Goal: Transaction & Acquisition: Subscribe to service/newsletter

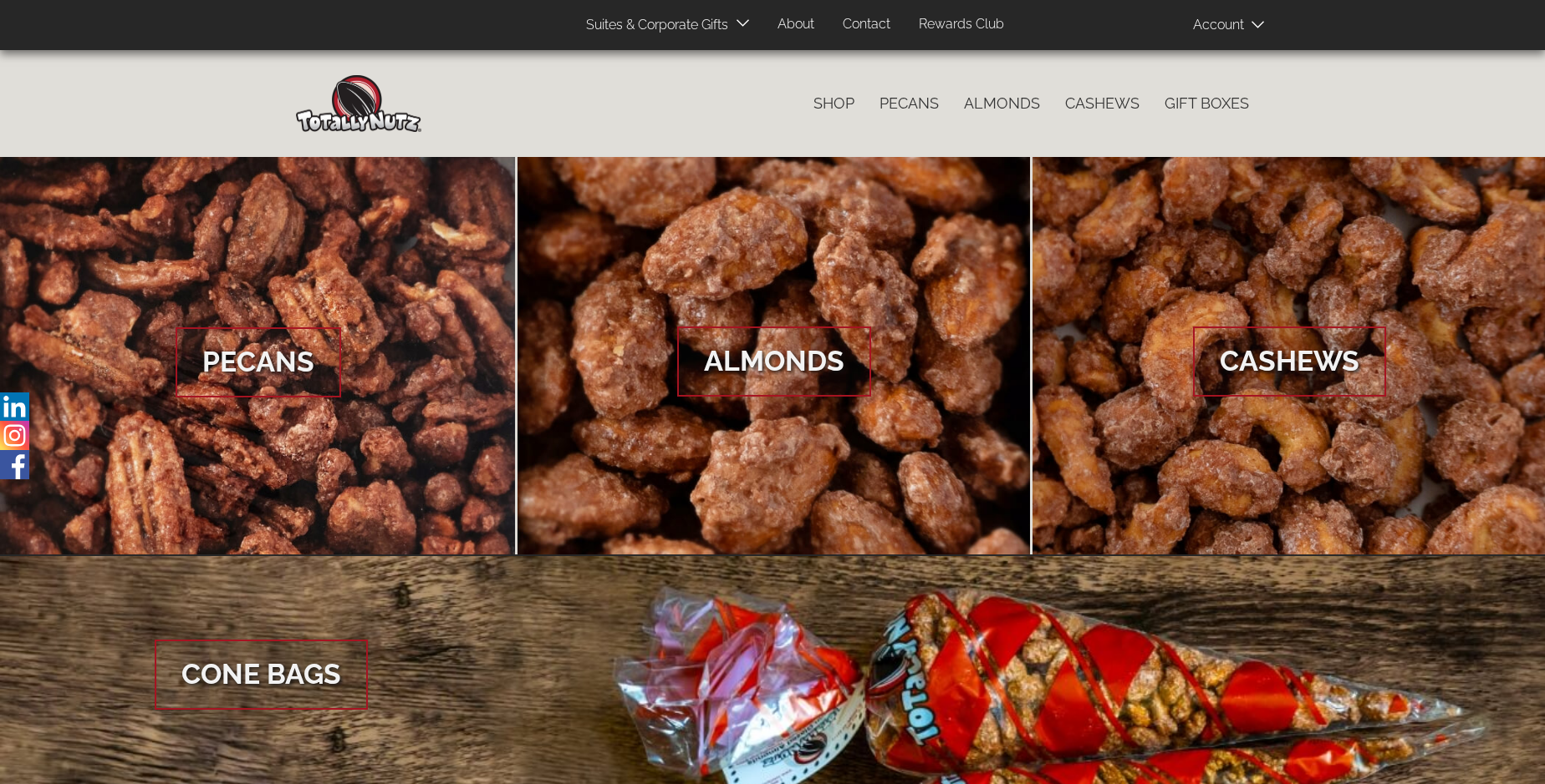
scroll to position [2497, 0]
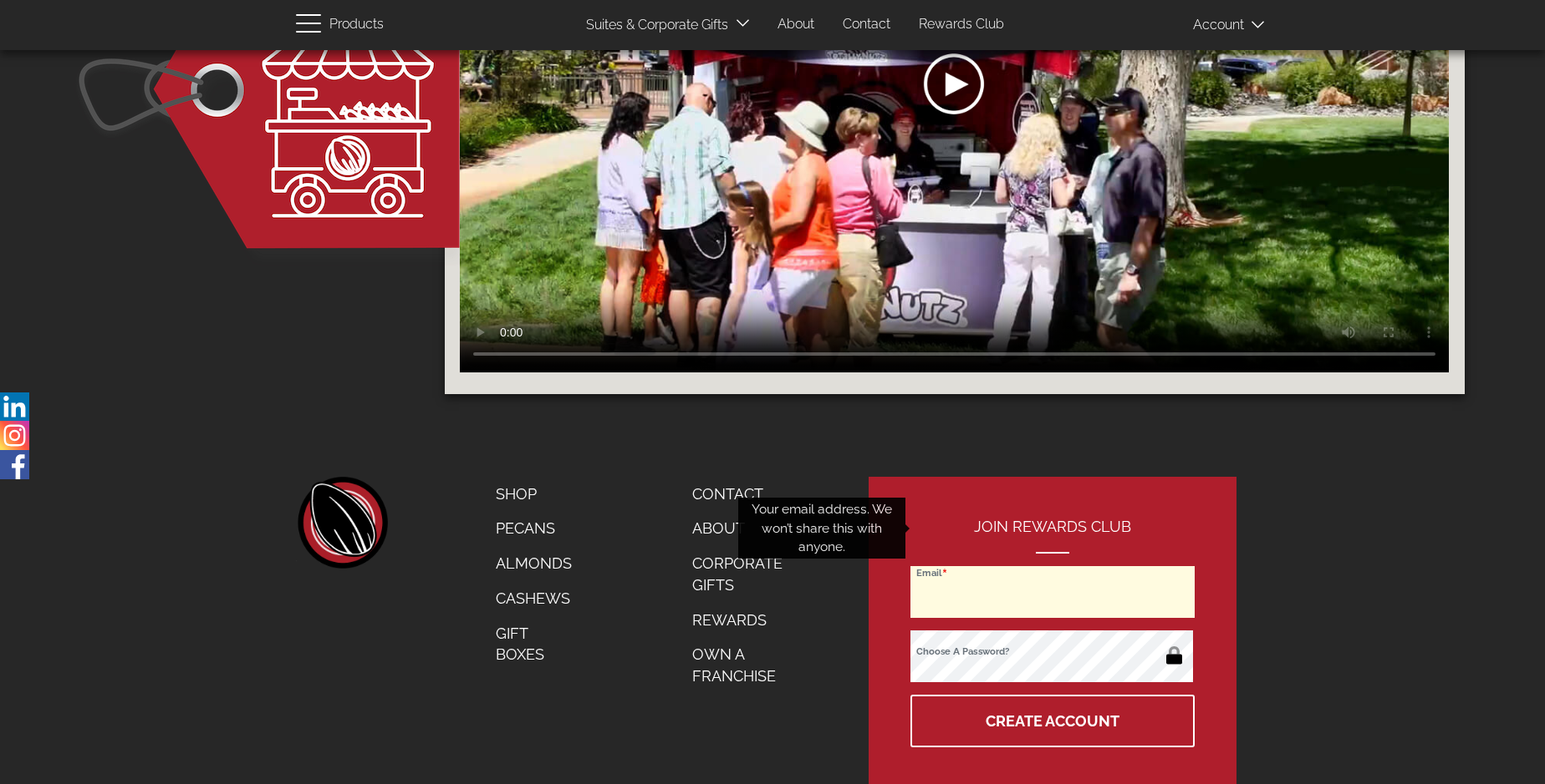
click at [1053, 566] on input "Email" at bounding box center [1052, 592] width 284 height 52
type input "joshodeezy@gmail.com"
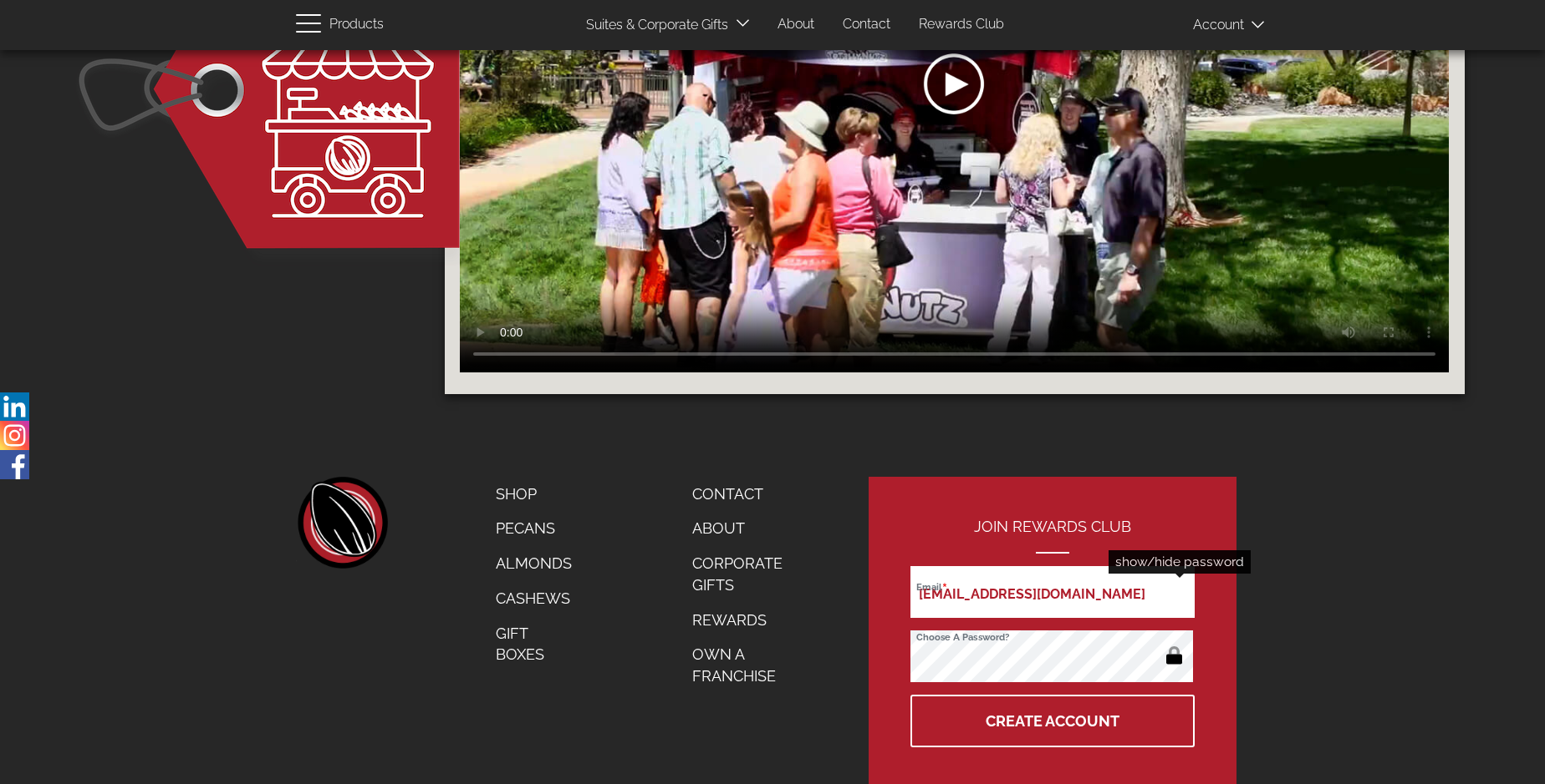
click at [1173, 644] on button "button" at bounding box center [1174, 657] width 32 height 27
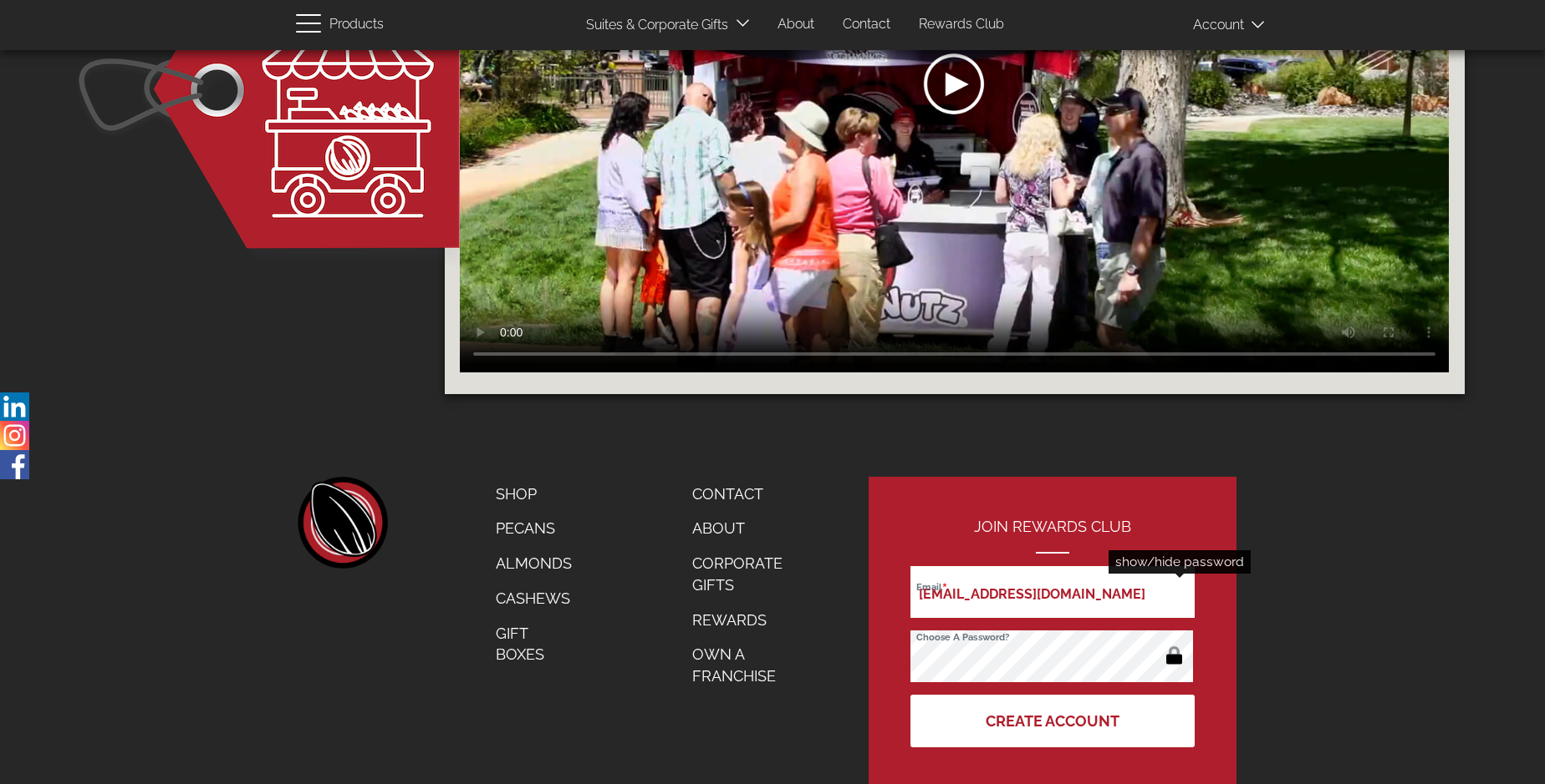
click at [1053, 695] on button "Create Account" at bounding box center [1052, 721] width 284 height 53
